Goal: Task Accomplishment & Management: Manage account settings

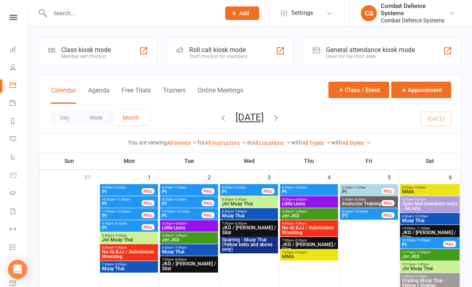
click at [16, 19] on icon at bounding box center [14, 17] width 8 height 5
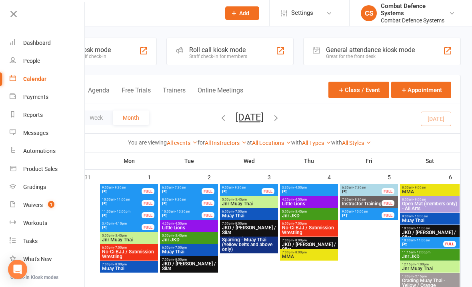
click at [46, 206] on count-badge "1" at bounding box center [49, 205] width 10 height 6
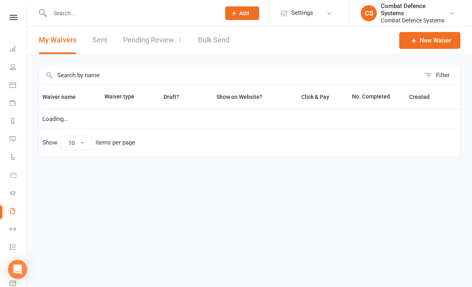
select select "25"
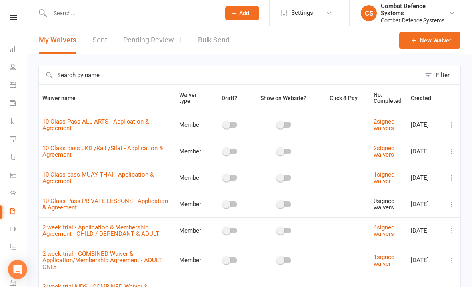
click at [17, 18] on icon at bounding box center [14, 17] width 8 height 5
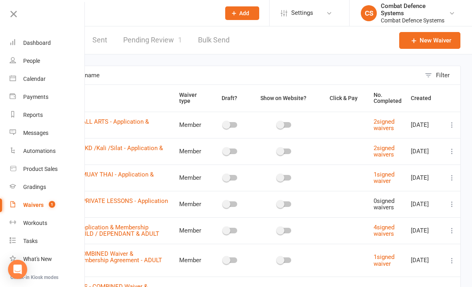
click at [14, 15] on icon at bounding box center [13, 13] width 11 height 11
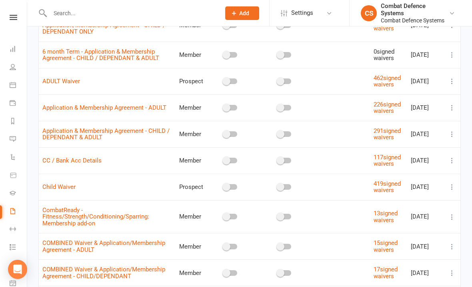
scroll to position [268, 0]
click at [452, 191] on icon at bounding box center [452, 187] width 8 height 8
click at [135, 200] on td "Child Waiver" at bounding box center [107, 186] width 137 height 26
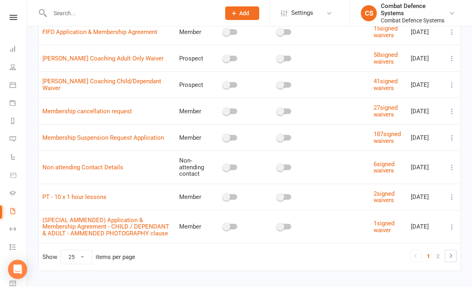
scroll to position [596, 0]
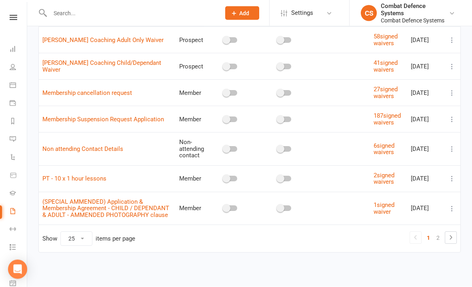
click at [451, 243] on icon at bounding box center [451, 238] width 10 height 10
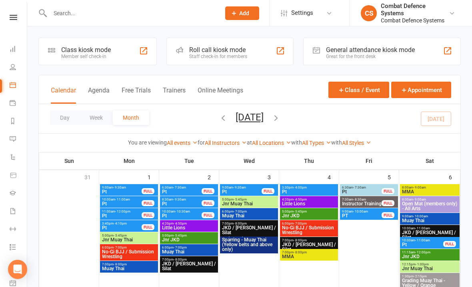
click at [12, 13] on nav "Clubworx Dashboard People Calendar Payments Reports Messages Automations Produc…" at bounding box center [13, 145] width 27 height 287
click at [12, 20] on icon at bounding box center [14, 17] width 8 height 5
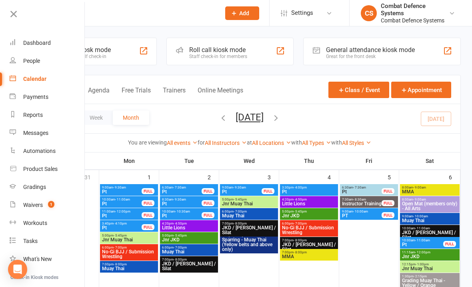
click at [44, 201] on link "Waivers 1" at bounding box center [48, 205] width 76 height 18
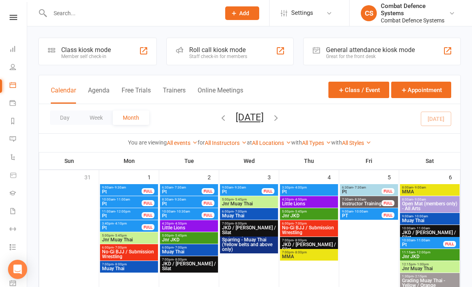
select select "25"
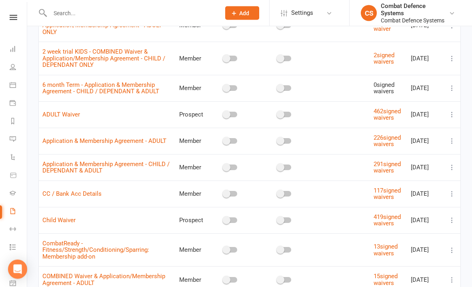
scroll to position [236, 0]
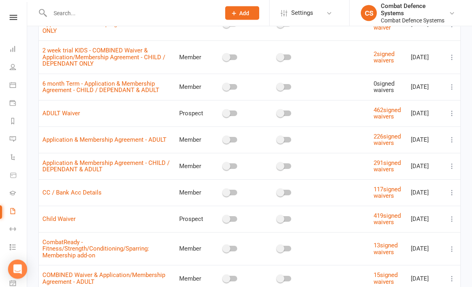
click at [448, 224] on button at bounding box center [452, 220] width 10 height 10
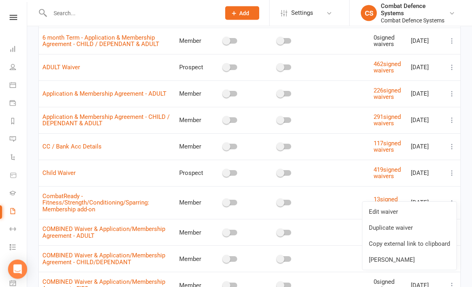
scroll to position [283, 0]
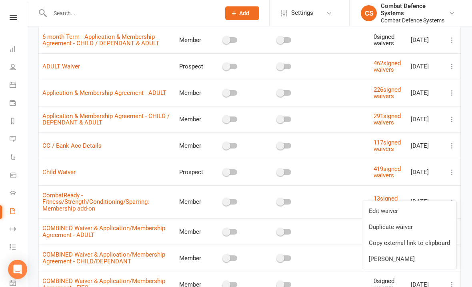
click at [442, 244] on link "Copy external link to clipboard" at bounding box center [410, 243] width 94 height 16
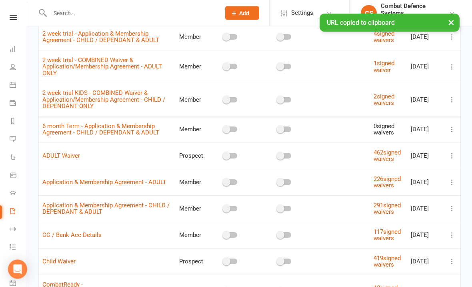
scroll to position [0, 0]
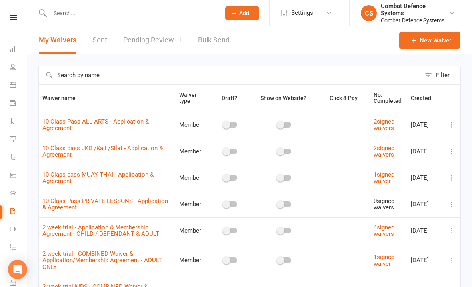
click at [151, 40] on link "Pending Review 1" at bounding box center [152, 40] width 59 height 28
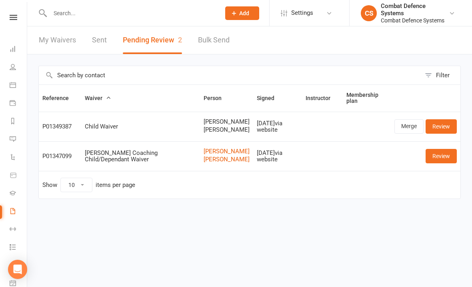
click at [441, 124] on link "Review" at bounding box center [441, 126] width 31 height 14
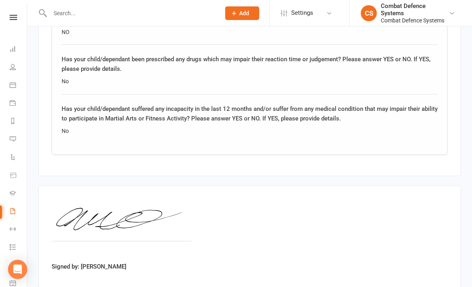
scroll to position [980, 0]
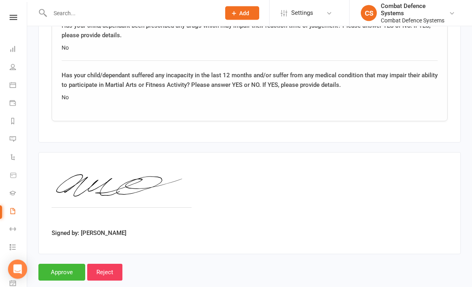
click at [70, 265] on input "Approve" at bounding box center [61, 272] width 47 height 17
